Goal: Task Accomplishment & Management: Use online tool/utility

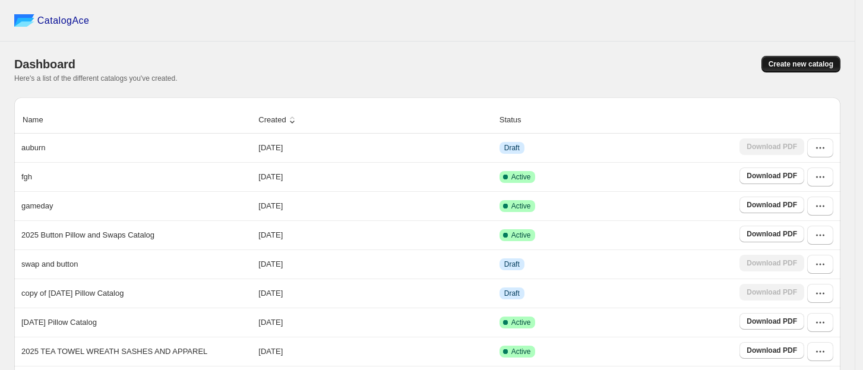
click at [814, 61] on span "Create new catalog" at bounding box center [801, 64] width 65 height 10
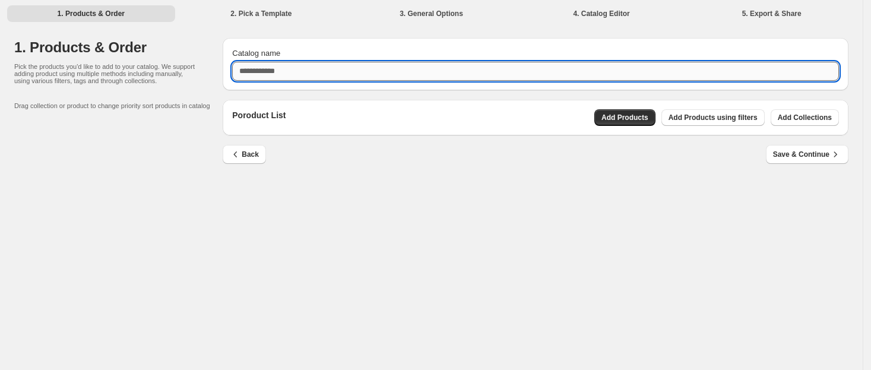
click at [273, 73] on input "Catalog name" at bounding box center [535, 71] width 607 height 19
type input "**********"
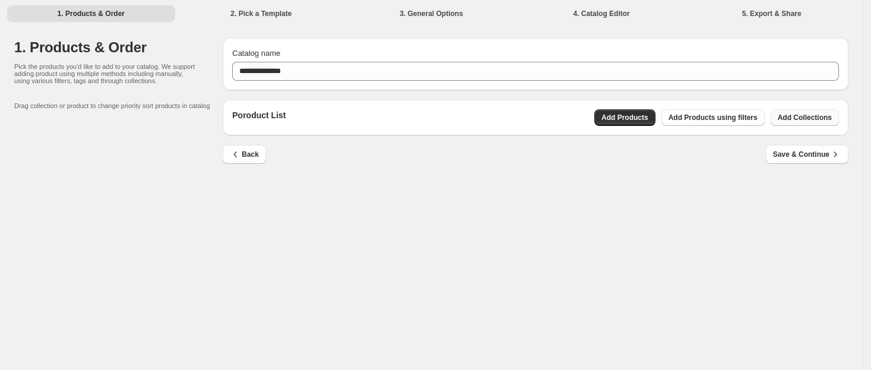
click at [810, 120] on span "Add Collections" at bounding box center [805, 118] width 54 height 10
